Goal: Information Seeking & Learning: Learn about a topic

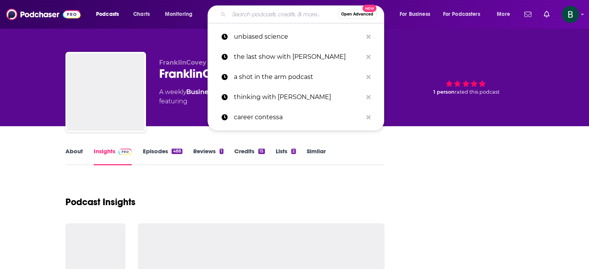
click at [254, 17] on input "Search podcasts, credits, & more..." at bounding box center [283, 14] width 109 height 12
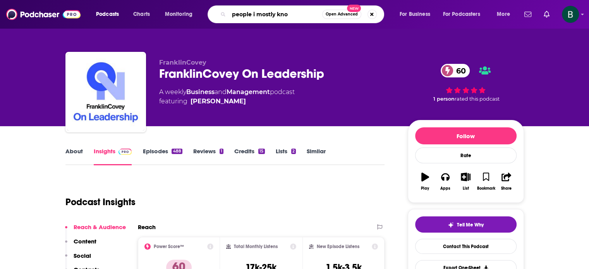
type input "people i mostly know"
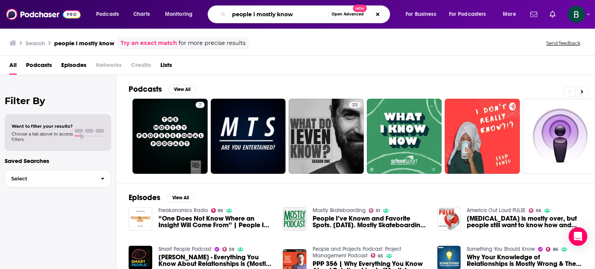
click at [256, 14] on input "people i mostly know" at bounding box center [278, 14] width 99 height 12
click at [277, 14] on input "people i (mostly know" at bounding box center [278, 14] width 99 height 12
type input "people i (mostly) know"
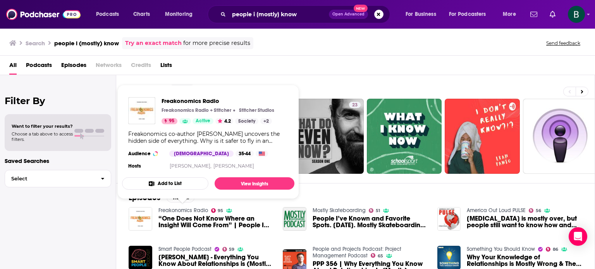
click at [167, 209] on link "Freakonomics Radio" at bounding box center [183, 210] width 50 height 7
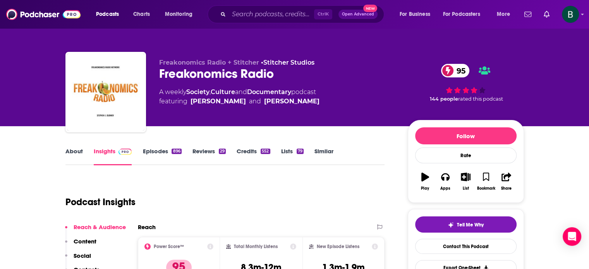
click at [328, 152] on link "Similar" at bounding box center [323, 157] width 19 height 18
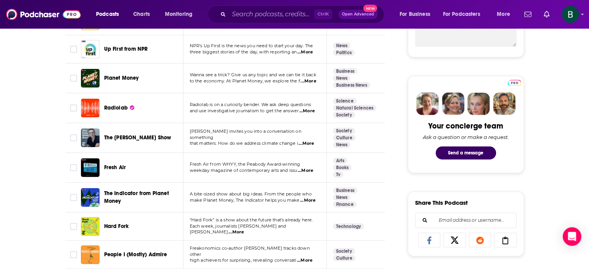
scroll to position [387, 0]
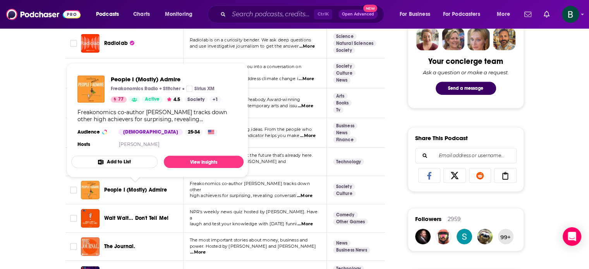
click at [150, 191] on span "People I (Mostly) Admire" at bounding box center [135, 190] width 63 height 7
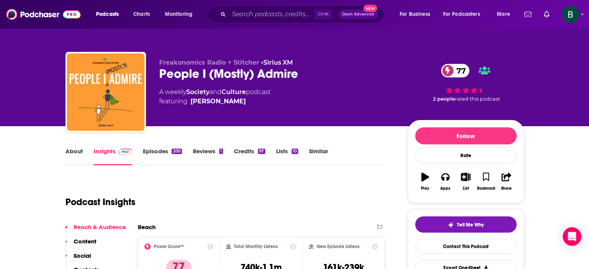
click at [318, 154] on link "Similar" at bounding box center [318, 157] width 19 height 18
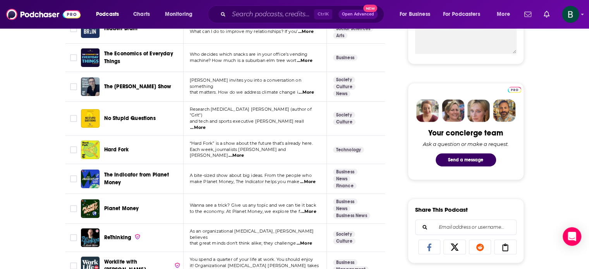
scroll to position [323, 0]
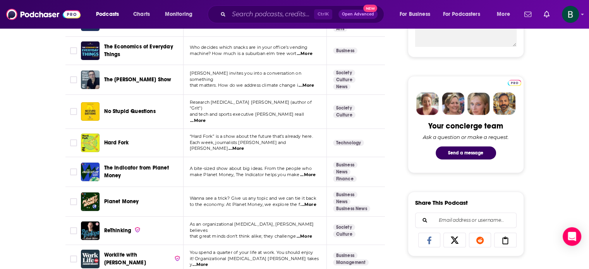
click at [206, 118] on span "...More" at bounding box center [197, 121] width 15 height 6
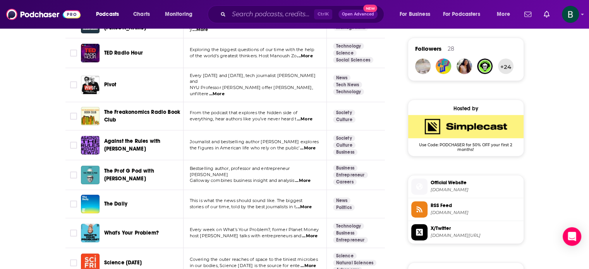
scroll to position [581, 0]
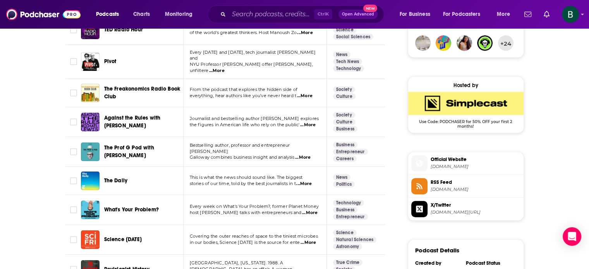
click at [309, 122] on span "...More" at bounding box center [307, 125] width 15 height 6
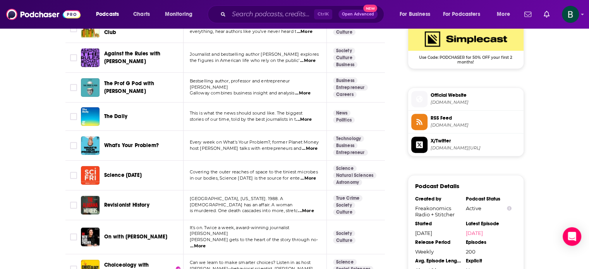
scroll to position [710, 0]
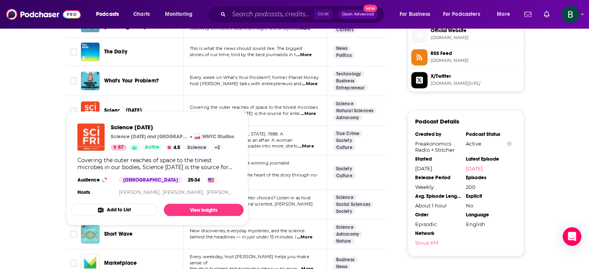
click at [132, 107] on span "Science [DATE]" at bounding box center [123, 110] width 38 height 7
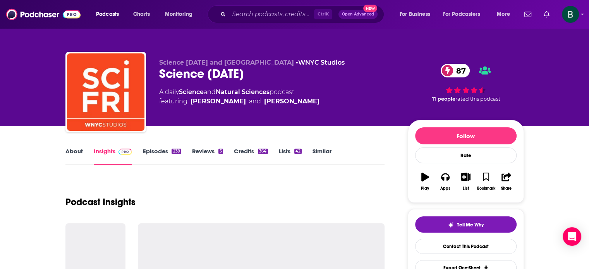
click at [321, 150] on link "Similar" at bounding box center [322, 157] width 19 height 18
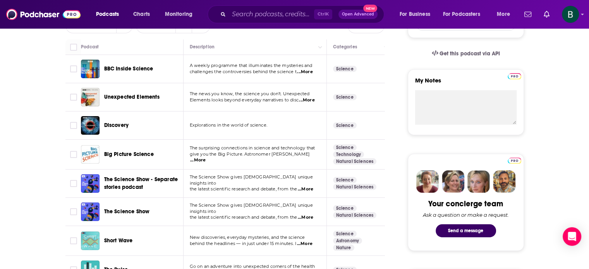
scroll to position [258, 0]
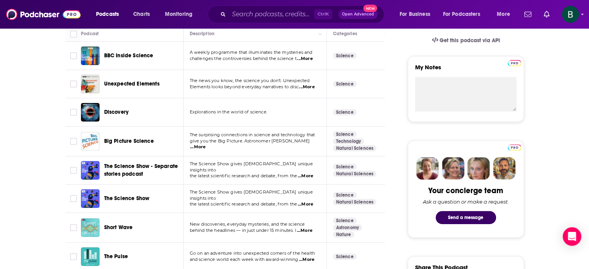
click at [310, 88] on span "...More" at bounding box center [306, 87] width 15 height 6
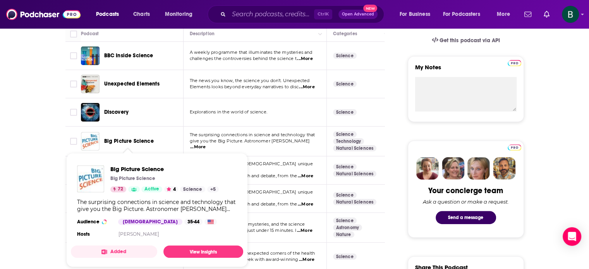
click at [133, 137] on span "Big Picture Science" at bounding box center [129, 141] width 50 height 8
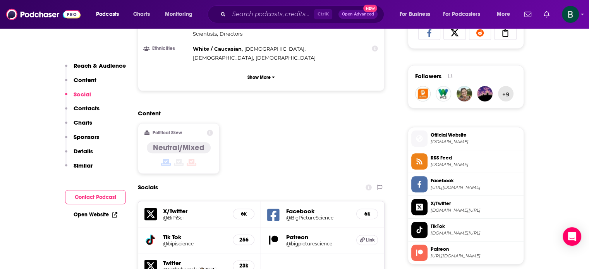
scroll to position [646, 0]
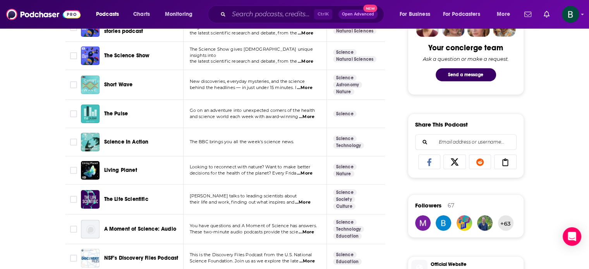
scroll to position [387, 0]
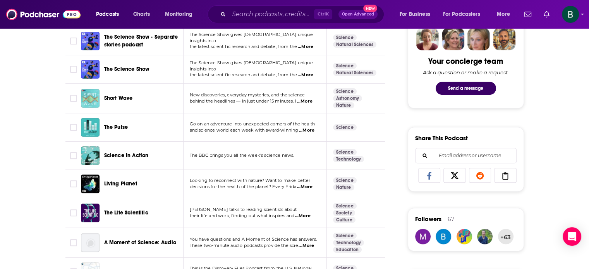
click at [306, 131] on span "...More" at bounding box center [306, 130] width 15 height 6
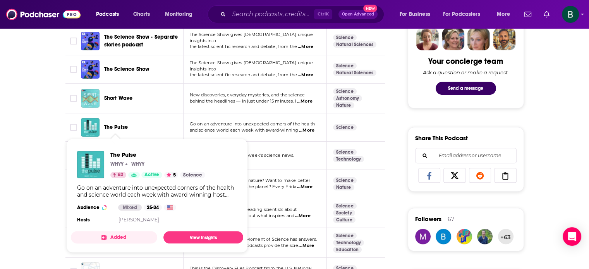
click at [127, 127] on span "The Pulse" at bounding box center [116, 127] width 24 height 7
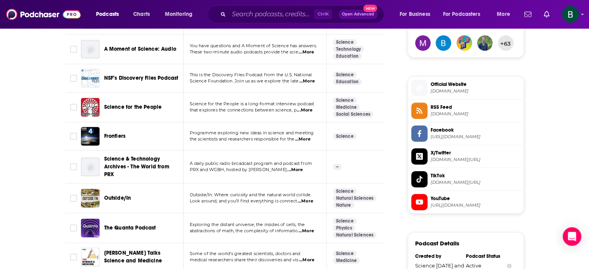
scroll to position [452, 0]
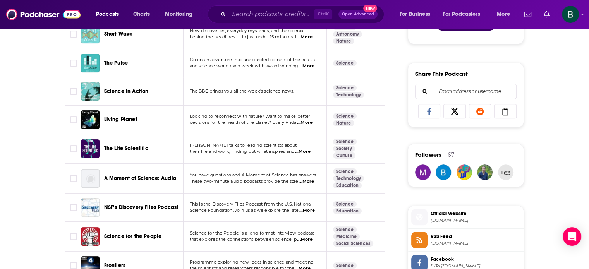
click at [308, 149] on span "...More" at bounding box center [302, 152] width 15 height 6
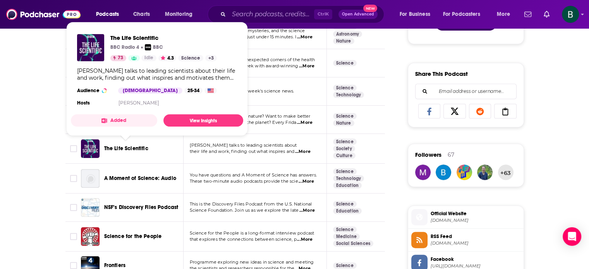
click at [127, 145] on span "The Life Scientific" at bounding box center [126, 148] width 44 height 7
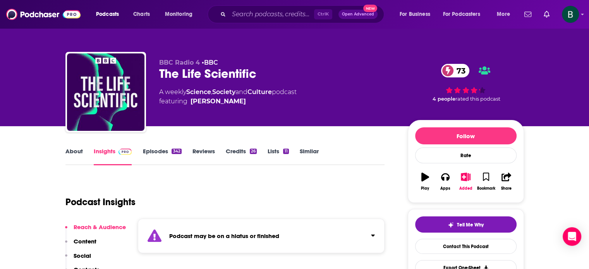
click at [76, 151] on link "About" at bounding box center [73, 157] width 17 height 18
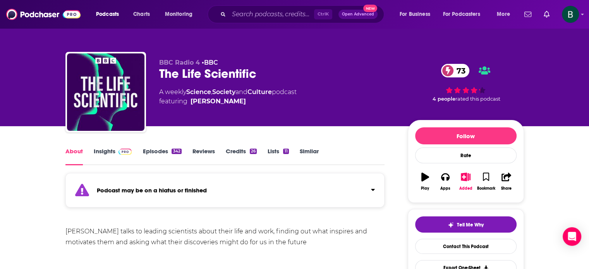
click at [95, 149] on link "Insights" at bounding box center [113, 157] width 38 height 18
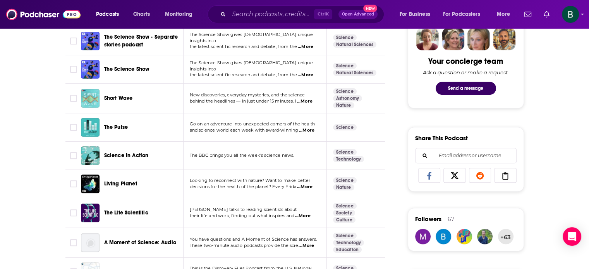
scroll to position [516, 0]
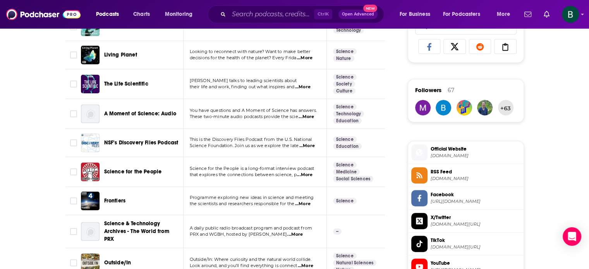
click at [309, 172] on span "...More" at bounding box center [304, 175] width 15 height 6
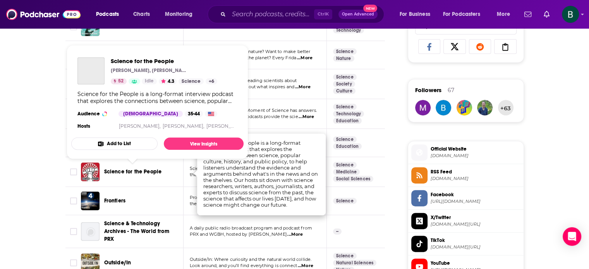
click at [145, 168] on span "Science for the People" at bounding box center [133, 171] width 58 height 7
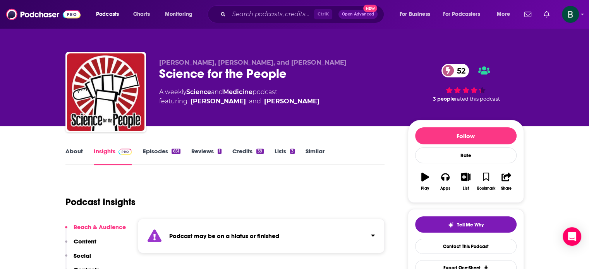
click at [69, 155] on link "About" at bounding box center [73, 157] width 17 height 18
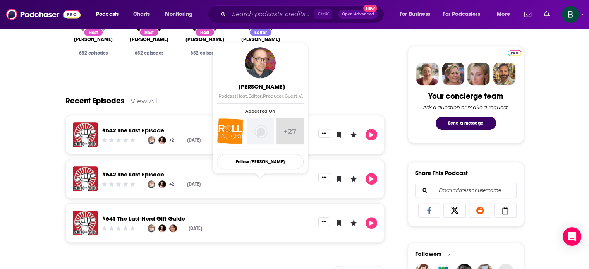
scroll to position [387, 0]
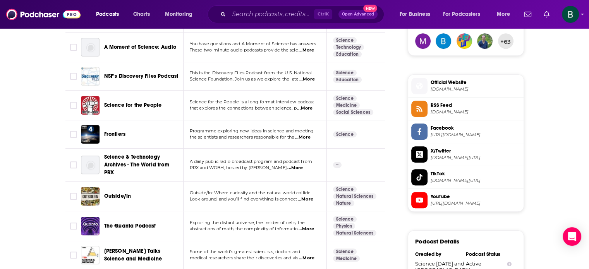
scroll to position [645, 0]
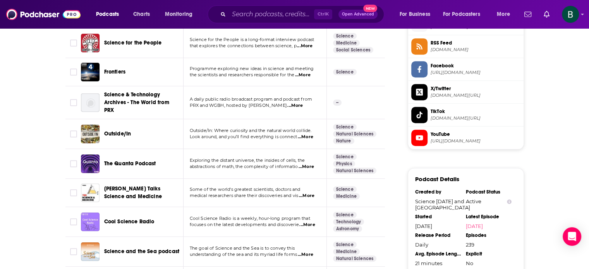
click at [309, 193] on span "...More" at bounding box center [306, 196] width 15 height 6
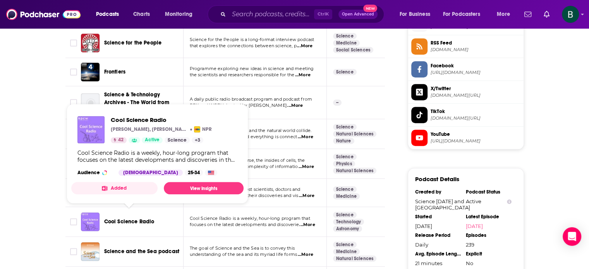
click at [139, 218] on span "Cool Science Radio" at bounding box center [129, 221] width 50 height 7
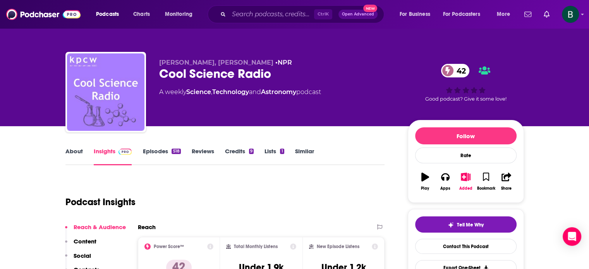
click at [79, 151] on link "About" at bounding box center [73, 157] width 17 height 18
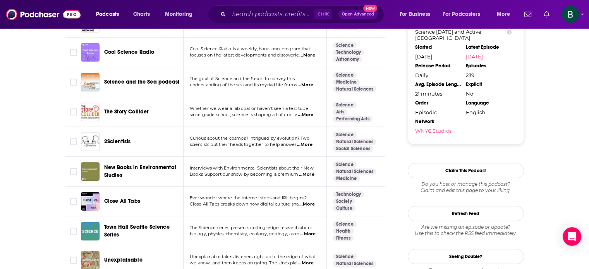
scroll to position [839, 0]
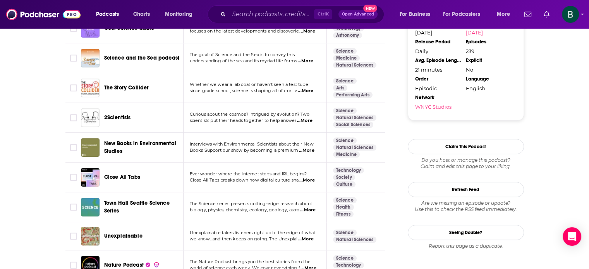
click at [311, 88] on span "...More" at bounding box center [305, 91] width 15 height 6
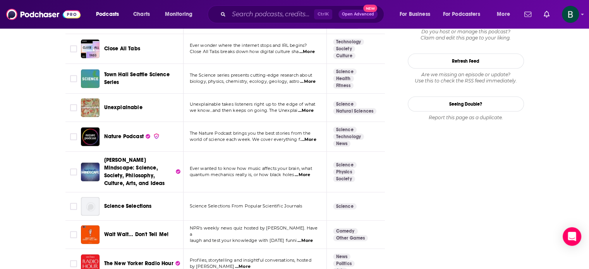
scroll to position [968, 0]
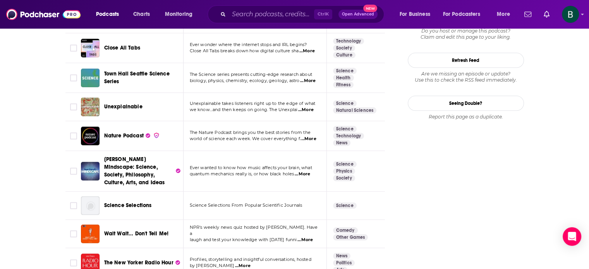
click at [309, 107] on span "...More" at bounding box center [305, 110] width 15 height 6
click at [315, 136] on span "...More" at bounding box center [308, 139] width 15 height 6
click at [125, 132] on span "Nature Podcast" at bounding box center [124, 135] width 40 height 7
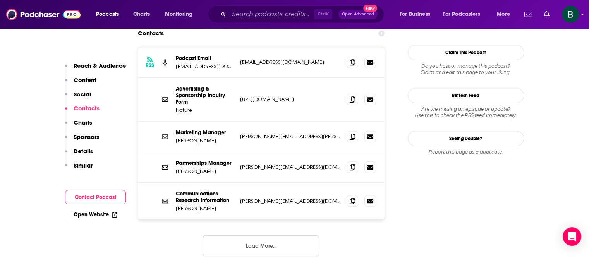
scroll to position [839, 0]
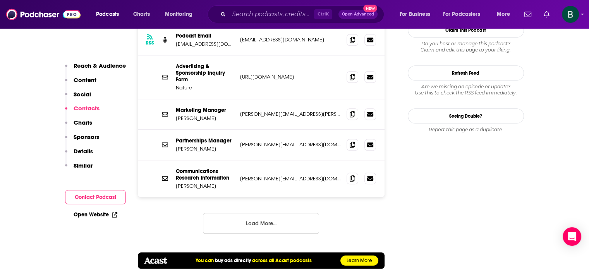
click at [276, 213] on button "Load More..." at bounding box center [261, 223] width 116 height 21
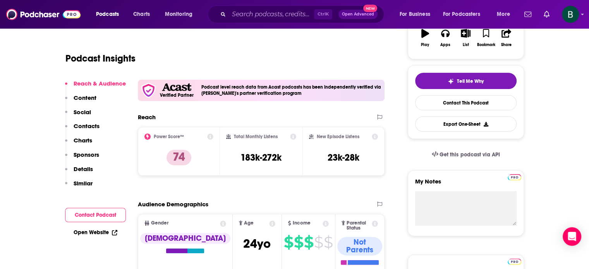
scroll to position [0, 0]
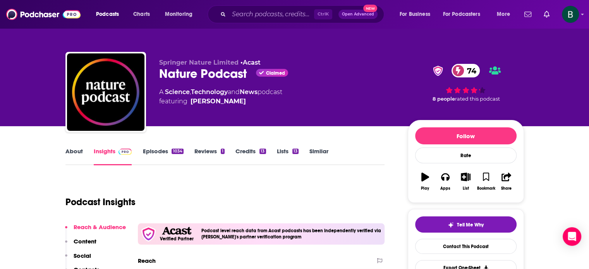
click at [70, 153] on link "About" at bounding box center [73, 157] width 17 height 18
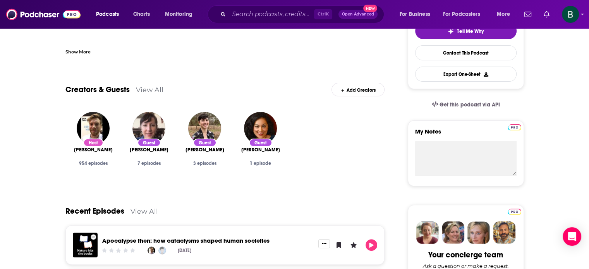
scroll to position [323, 0]
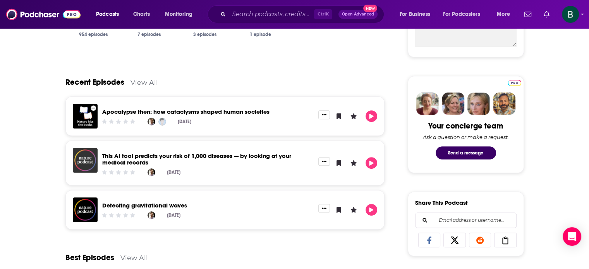
click at [88, 161] on img "This AI tool predicts your risk of 1,000 diseases — by looking at your medical …" at bounding box center [85, 160] width 25 height 25
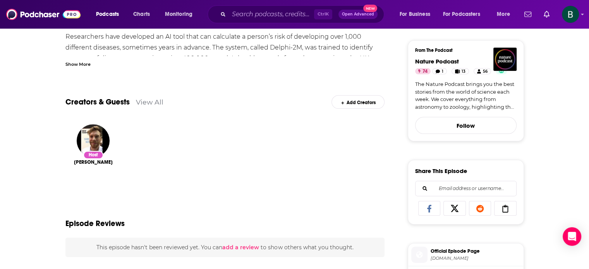
scroll to position [258, 0]
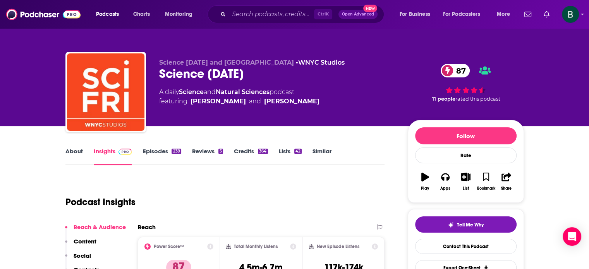
click at [327, 154] on link "Similar" at bounding box center [322, 157] width 19 height 18
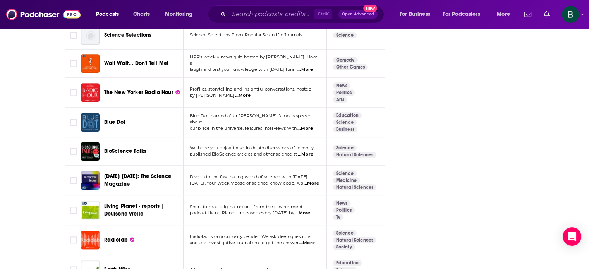
scroll to position [1162, 0]
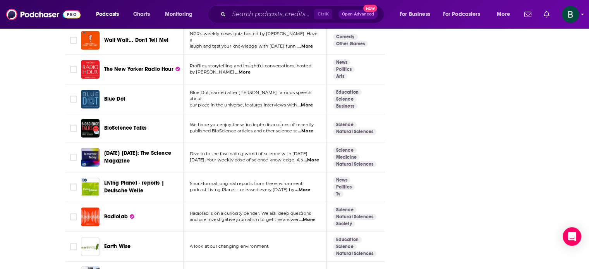
click at [314, 157] on span "...More" at bounding box center [311, 160] width 15 height 6
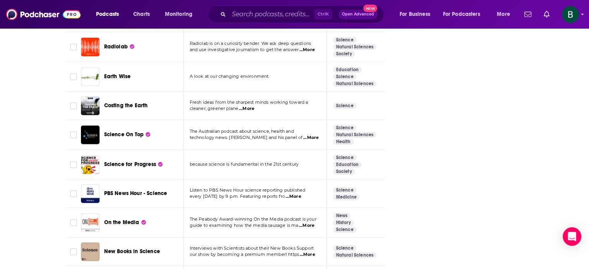
scroll to position [1356, 0]
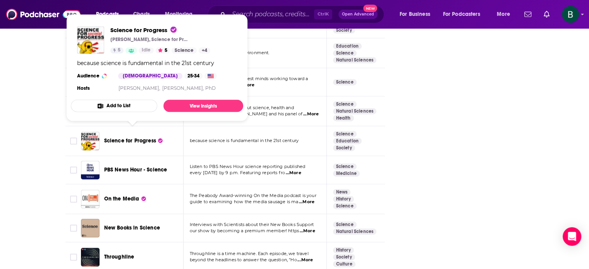
click at [152, 137] on span "Science for Progress" at bounding box center [130, 140] width 52 height 7
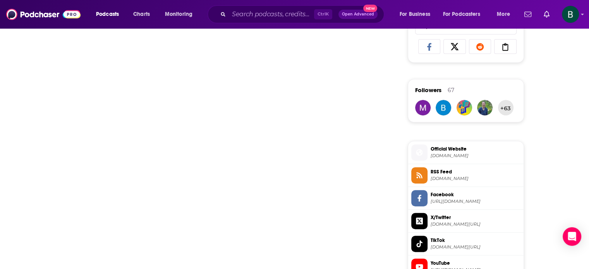
scroll to position [831, 0]
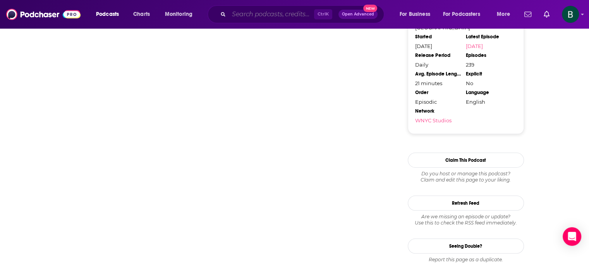
click at [256, 14] on input "Search podcasts, credits, & more..." at bounding box center [271, 14] width 85 height 12
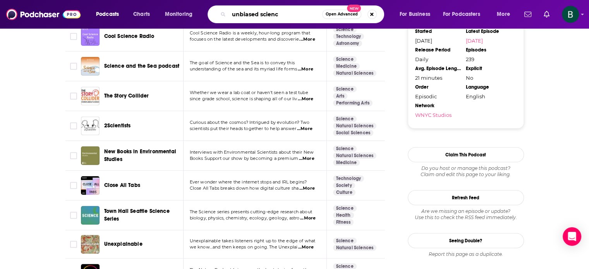
type input "unbiased science"
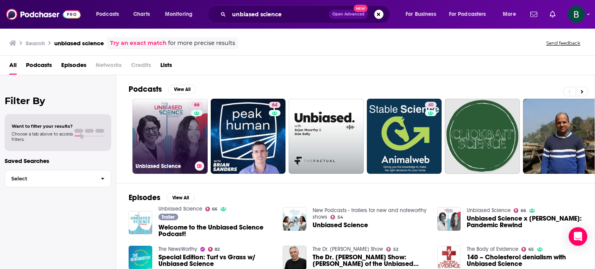
click at [190, 132] on link "66 Unbiased Science" at bounding box center [169, 136] width 75 height 75
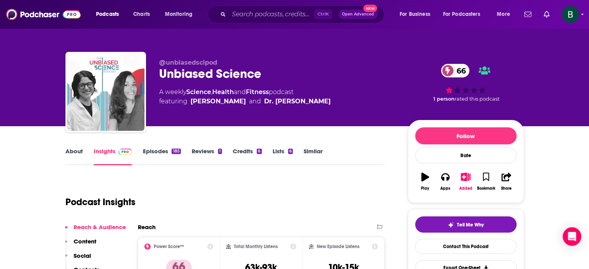
click at [306, 150] on link "Similar" at bounding box center [313, 157] width 19 height 18
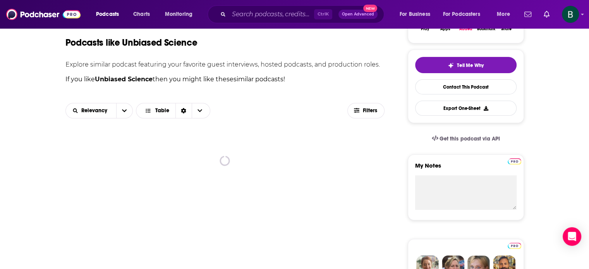
scroll to position [194, 0]
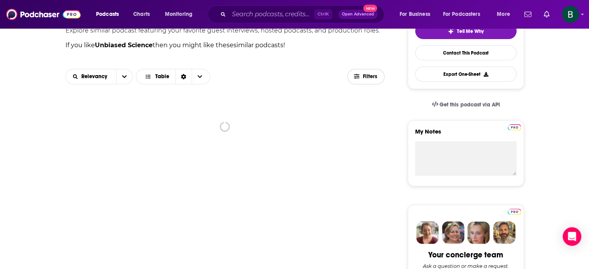
click at [373, 77] on span "Filters" at bounding box center [370, 76] width 15 height 5
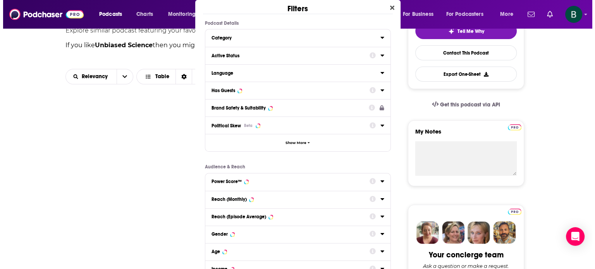
scroll to position [0, 0]
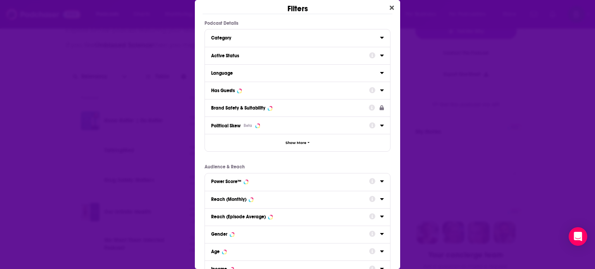
click at [380, 57] on icon "Dialog" at bounding box center [382, 55] width 4 height 6
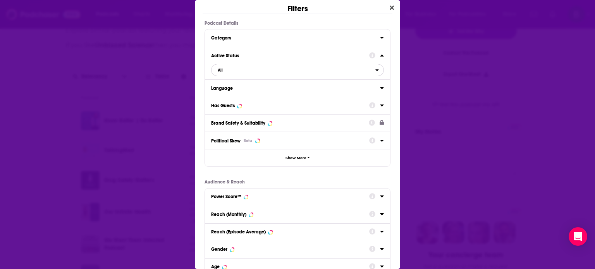
click at [254, 74] on span "All" at bounding box center [293, 70] width 164 height 10
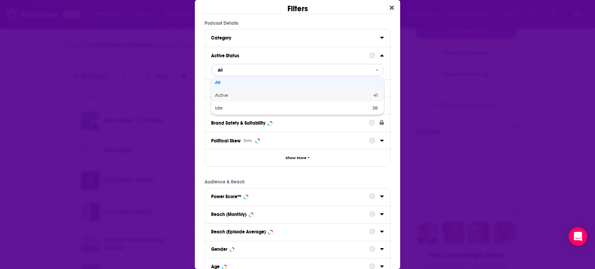
click at [231, 97] on span "Active" at bounding box center [257, 95] width 85 height 4
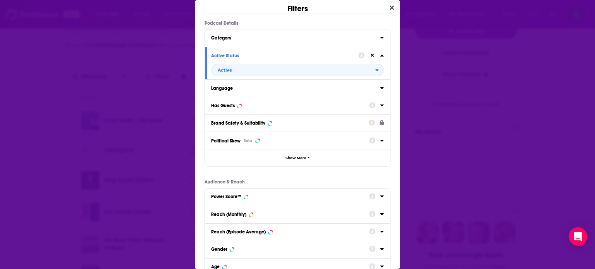
click at [251, 109] on button "Has Guests" at bounding box center [290, 105] width 158 height 10
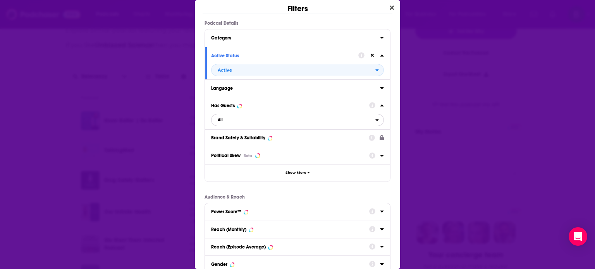
click at [249, 115] on span "All" at bounding box center [293, 120] width 164 height 10
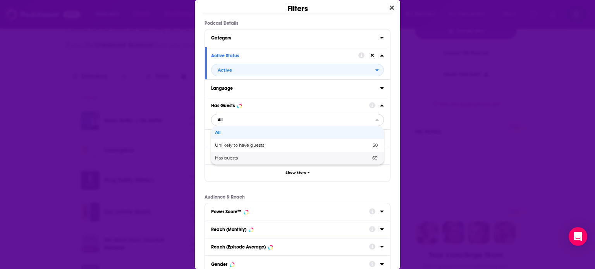
click at [228, 158] on span "Has guests" at bounding box center [259, 158] width 89 height 4
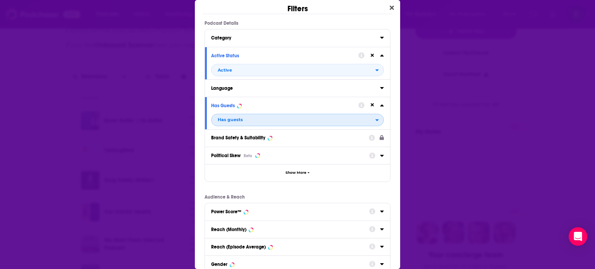
scroll to position [101, 0]
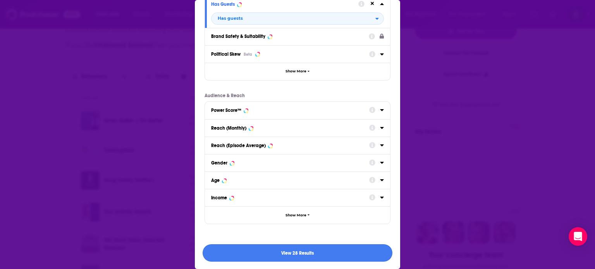
click at [323, 249] on button "View 28 Results" at bounding box center [298, 252] width 190 height 17
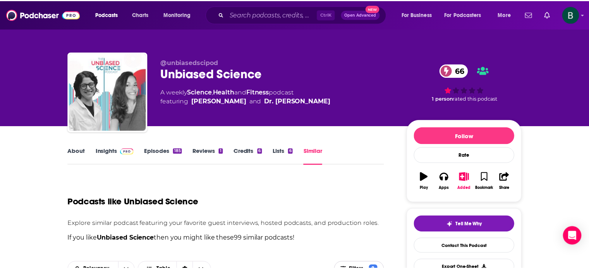
scroll to position [194, 0]
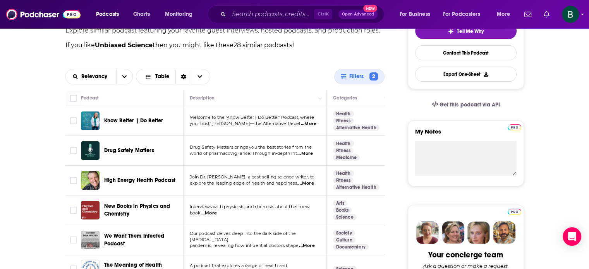
click at [304, 122] on span "...More" at bounding box center [308, 124] width 15 height 6
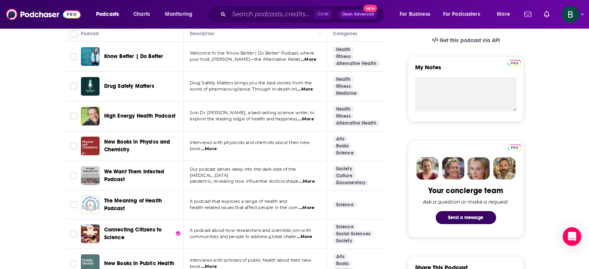
scroll to position [323, 0]
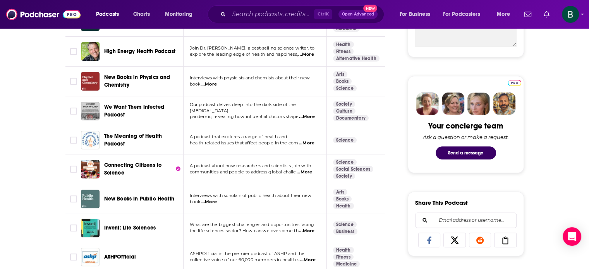
click at [310, 142] on span "...More" at bounding box center [306, 143] width 15 height 6
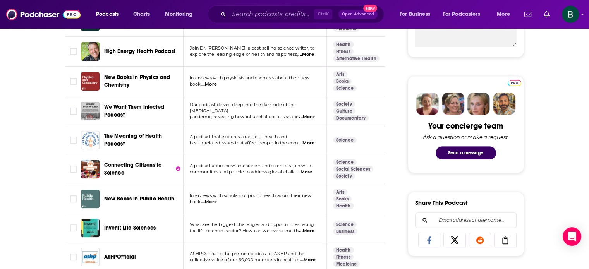
click at [309, 170] on span "...More" at bounding box center [304, 172] width 15 height 6
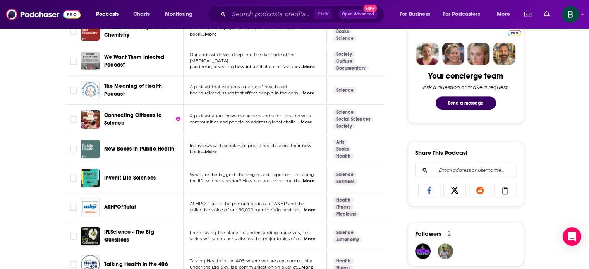
scroll to position [387, 0]
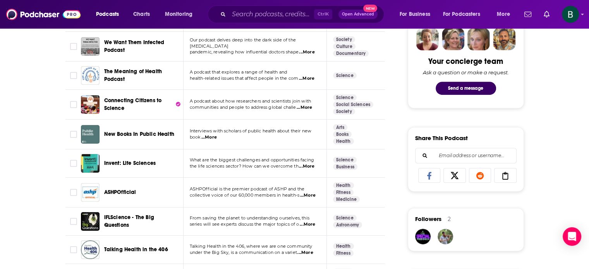
click at [212, 137] on span "...More" at bounding box center [208, 137] width 15 height 6
click at [308, 166] on span "...More" at bounding box center [306, 166] width 15 height 6
click at [54, 212] on div "About Insights Episodes 185 Reviews 1 Credits 6 Lists 6 Similar Podcasts like U…" at bounding box center [230, 249] width 355 height 980
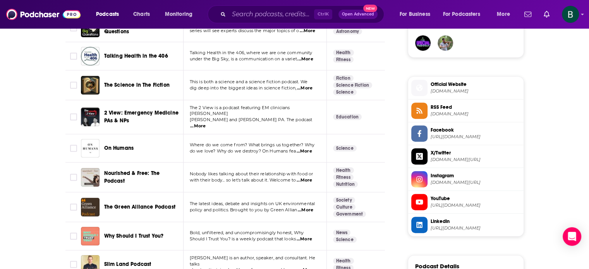
scroll to position [710, 0]
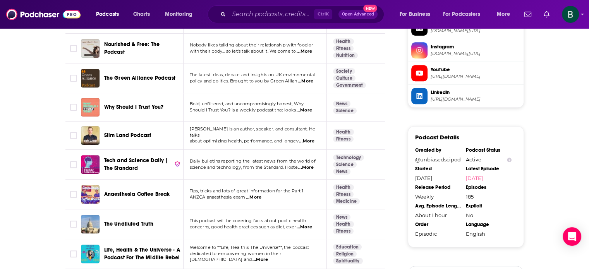
click at [307, 107] on span "...More" at bounding box center [304, 110] width 15 height 6
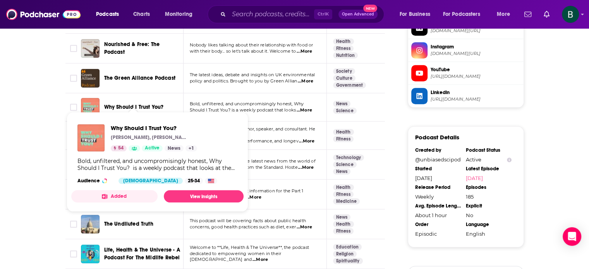
click at [137, 104] on span "Why Should I Trust You?" at bounding box center [134, 107] width 60 height 7
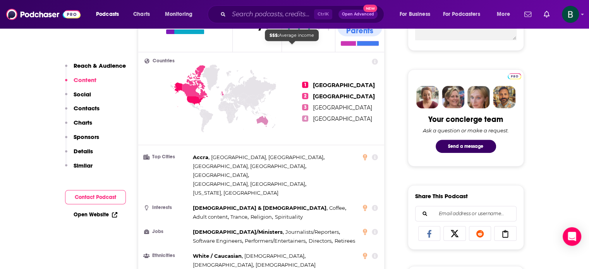
scroll to position [581, 0]
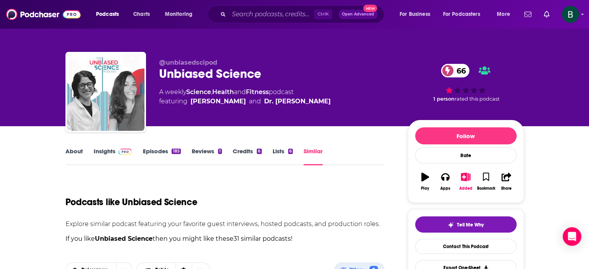
click at [226, 13] on div "Ctrl K Open Advanced New" at bounding box center [296, 14] width 177 height 18
click at [227, 14] on div "Ctrl K Open Advanced New" at bounding box center [296, 14] width 177 height 18
click at [236, 14] on input "Search podcasts, credits, & more..." at bounding box center [271, 14] width 85 height 12
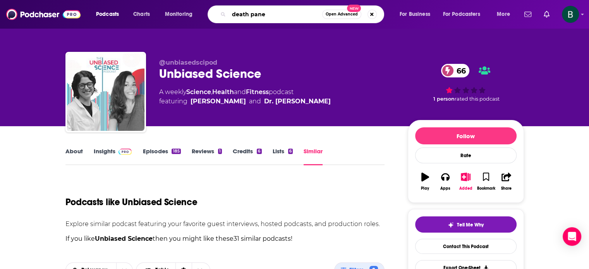
type input "death panel"
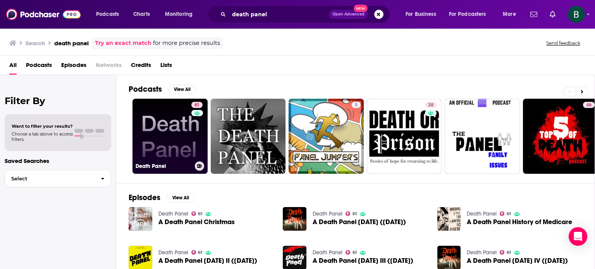
click at [171, 142] on link "61 Death Panel" at bounding box center [169, 136] width 75 height 75
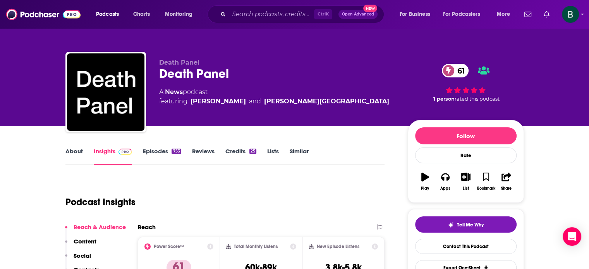
click at [75, 155] on link "About" at bounding box center [73, 157] width 17 height 18
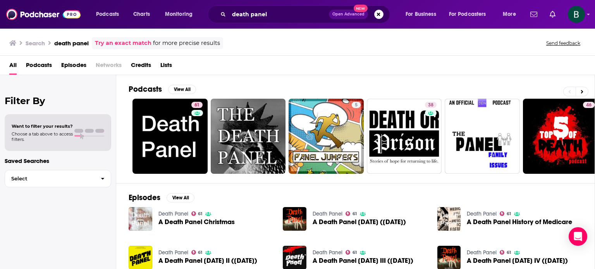
click at [139, 218] on img "A Death Panel Christmas" at bounding box center [141, 219] width 24 height 24
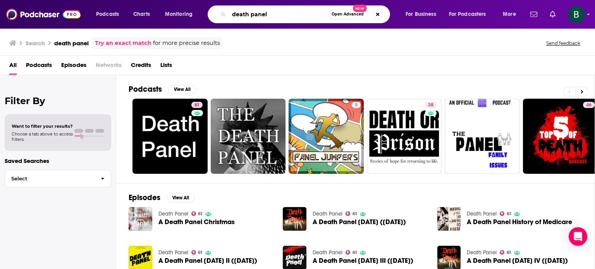
drag, startPoint x: 273, startPoint y: 18, endPoint x: 176, endPoint y: 13, distance: 97.3
click at [176, 13] on div "Podcasts Charts Monitoring death panel Open Advanced New For Business For Podca…" at bounding box center [307, 14] width 433 height 18
type input "the lancet voice"
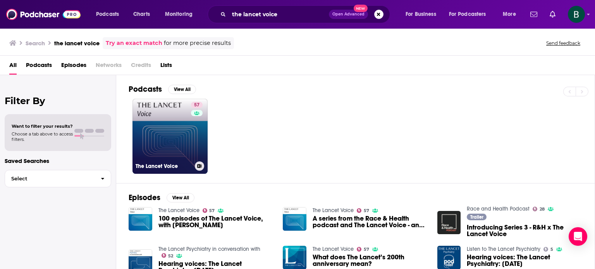
click at [164, 127] on link "57 The Lancet Voice" at bounding box center [169, 136] width 75 height 75
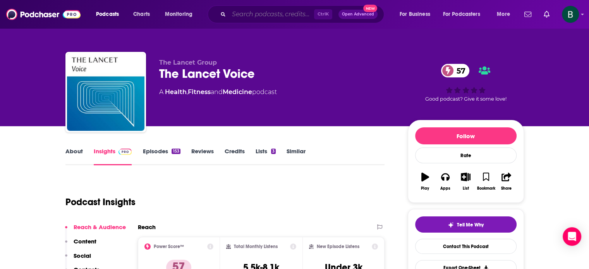
click at [254, 12] on input "Search podcasts, credits, & more..." at bounding box center [271, 14] width 85 height 12
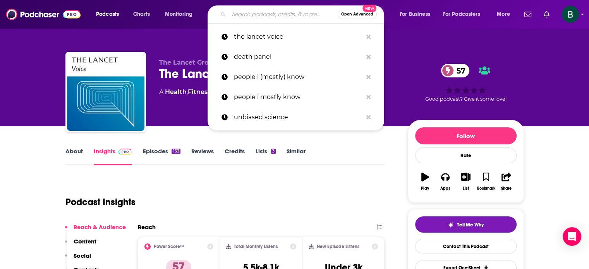
paste input "Explore Global Health"
type input "Explore Global Health"
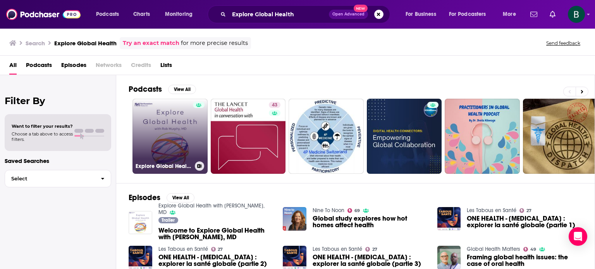
click at [149, 133] on link "Explore Global Health with [PERSON_NAME], MD" at bounding box center [169, 136] width 75 height 75
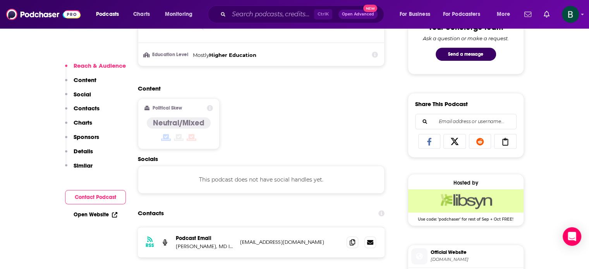
scroll to position [516, 0]
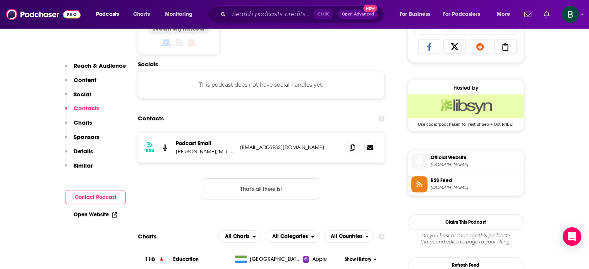
click at [349, 146] on span at bounding box center [353, 147] width 12 height 12
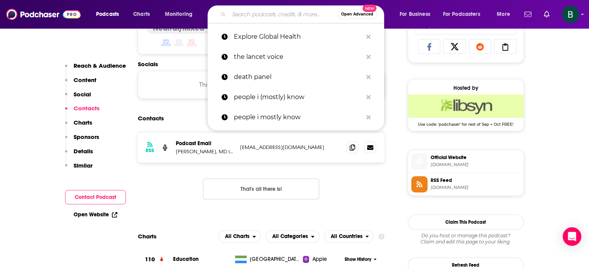
click at [243, 14] on input "Search podcasts, credits, & more..." at bounding box center [283, 14] width 109 height 12
paste input "REACHing for Vaccine Equity"
type input "REACHing for Vaccine Equity"
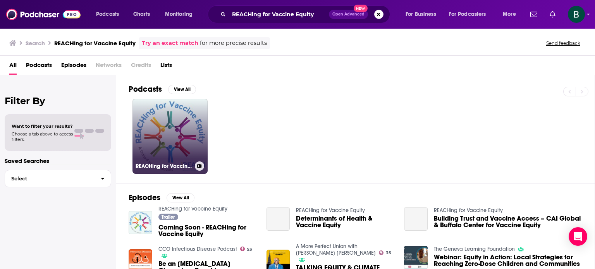
click at [165, 122] on link "REACHing for Vaccine Equity" at bounding box center [169, 136] width 75 height 75
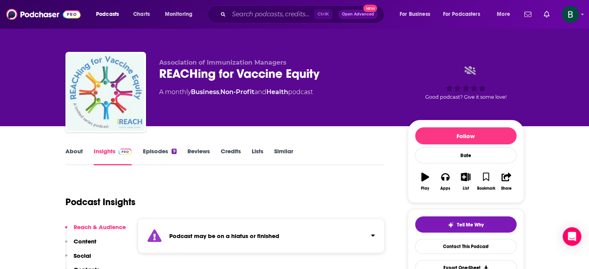
click at [80, 148] on link "About" at bounding box center [73, 157] width 17 height 18
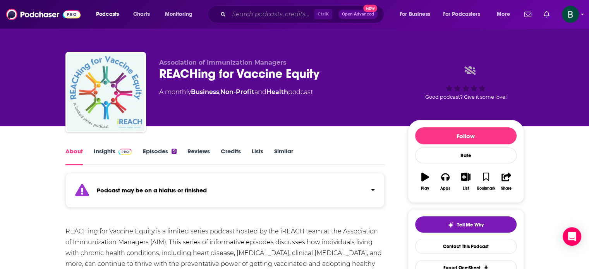
click at [256, 11] on input "Search podcasts, credits, & more..." at bounding box center [271, 14] width 85 height 12
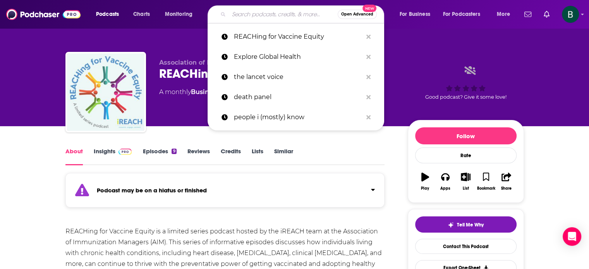
paste input "What Is Global Health"
type input "What Is Global Health"
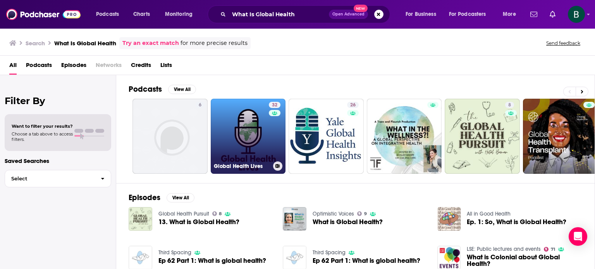
click at [243, 136] on link "32 Global Health Lives" at bounding box center [248, 136] width 75 height 75
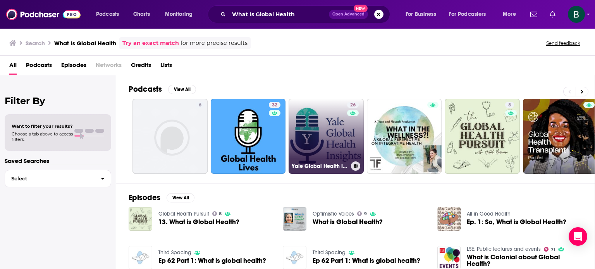
click at [317, 128] on link "26 Yale Global Health Insights" at bounding box center [326, 136] width 75 height 75
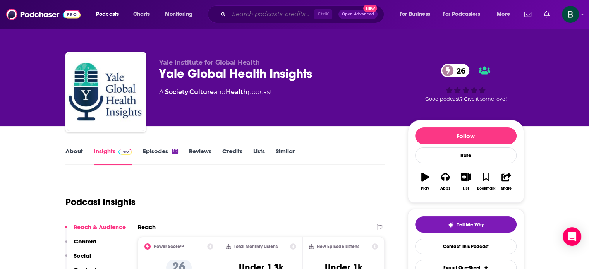
click at [248, 13] on input "Search podcasts, credits, & more..." at bounding box center [271, 14] width 85 height 12
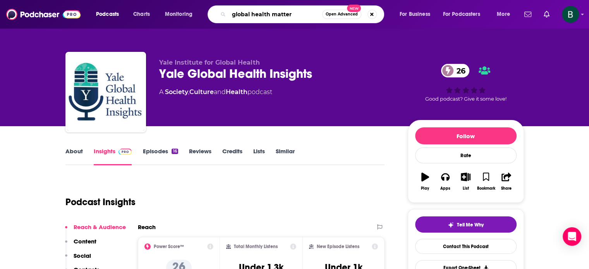
type input "global health matters"
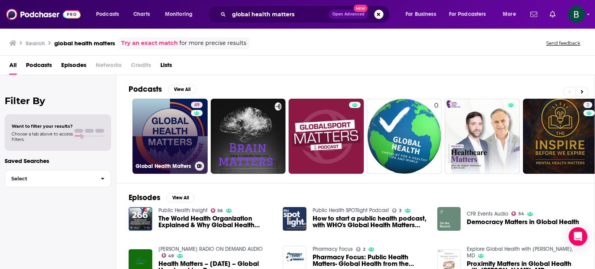
click at [163, 128] on link "49 Global Health Matters" at bounding box center [169, 136] width 75 height 75
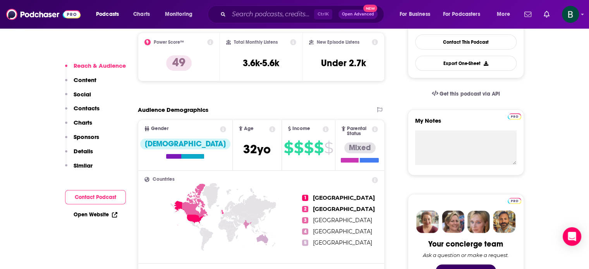
scroll to position [645, 0]
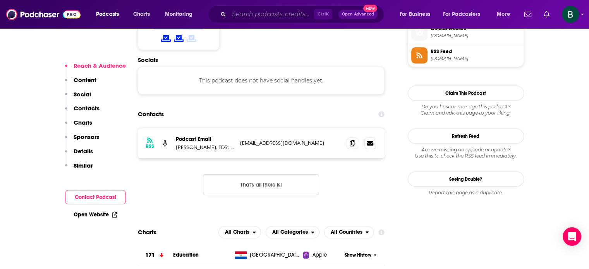
click at [259, 13] on input "Search podcasts, credits, & more..." at bounding box center [271, 14] width 85 height 12
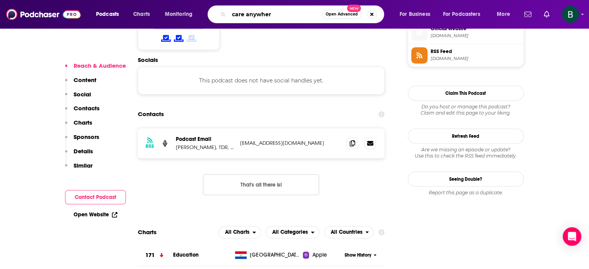
type input "care anywhere"
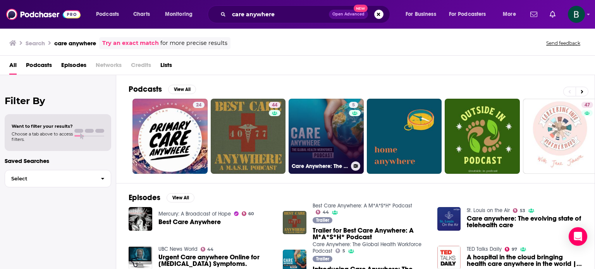
click at [340, 120] on link "5 Care Anywhere: The Global Health Workforce Podcast" at bounding box center [326, 136] width 75 height 75
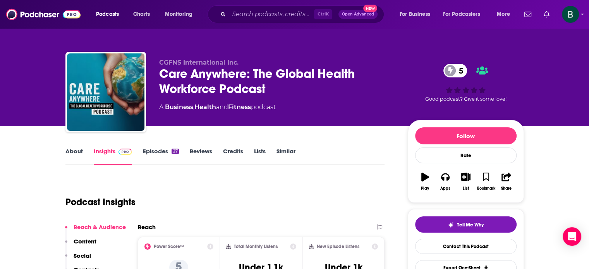
click at [76, 149] on link "About" at bounding box center [73, 157] width 17 height 18
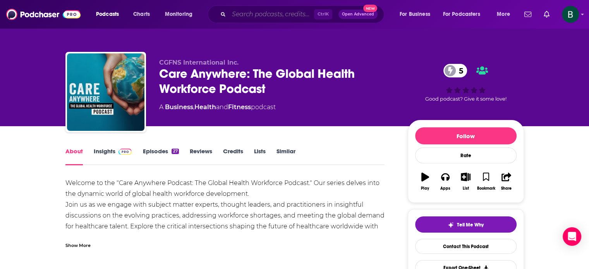
click at [240, 14] on input "Search podcasts, credits, & more..." at bounding box center [271, 14] width 85 height 12
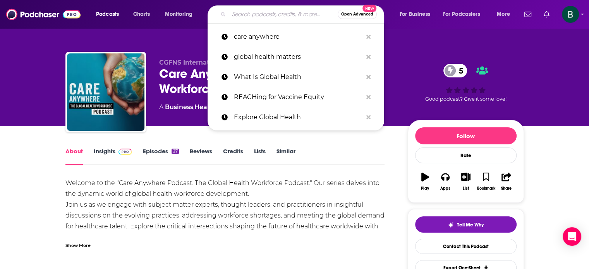
paste input "Public Health Review"
type input "Public Health Review"
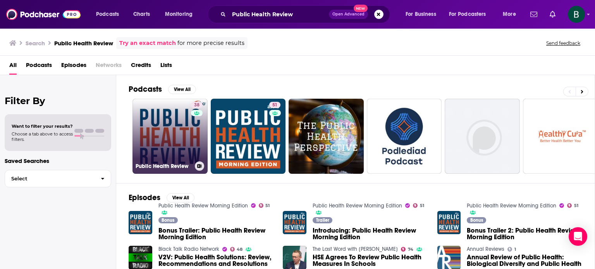
click at [171, 136] on link "38 Public Health Review" at bounding box center [169, 136] width 75 height 75
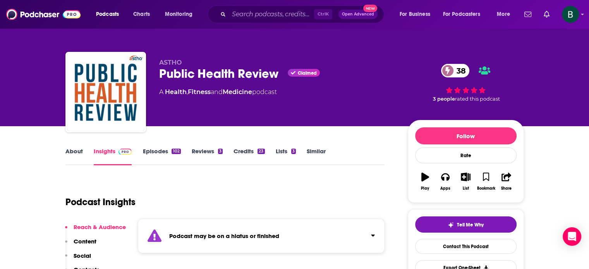
click at [67, 157] on link "About" at bounding box center [73, 157] width 17 height 18
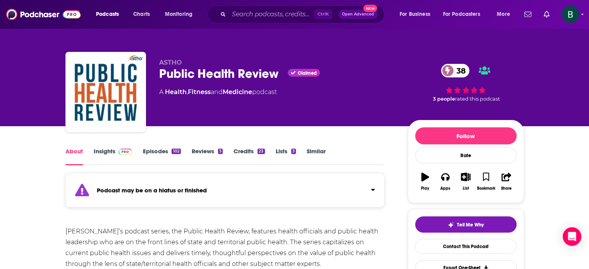
click at [104, 151] on link "Insights" at bounding box center [113, 157] width 38 height 18
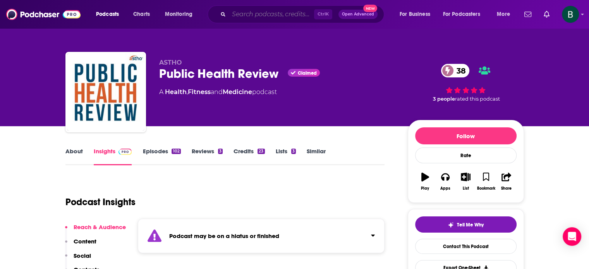
click at [279, 15] on input "Search podcasts, credits, & more..." at bounding box center [271, 14] width 85 height 12
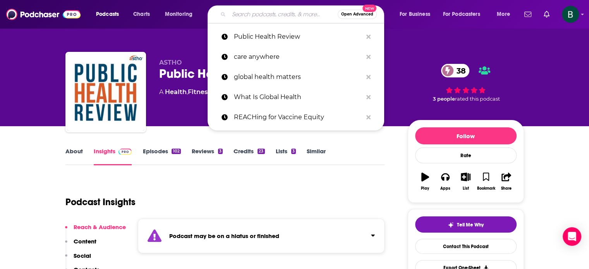
paste input "Track the Vax"
type input "Track the Vax"
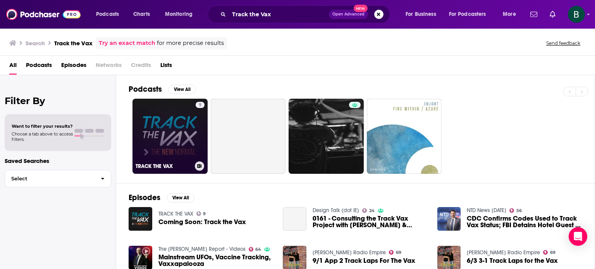
click at [171, 142] on link "9 TRACK THE VAX" at bounding box center [169, 136] width 75 height 75
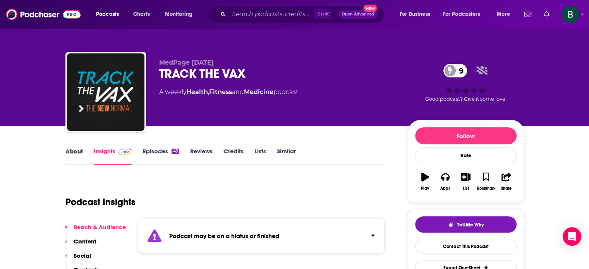
click at [84, 153] on div "About" at bounding box center [79, 157] width 28 height 18
click at [82, 152] on link "About" at bounding box center [73, 157] width 17 height 18
